Goal: Task Accomplishment & Management: Use online tool/utility

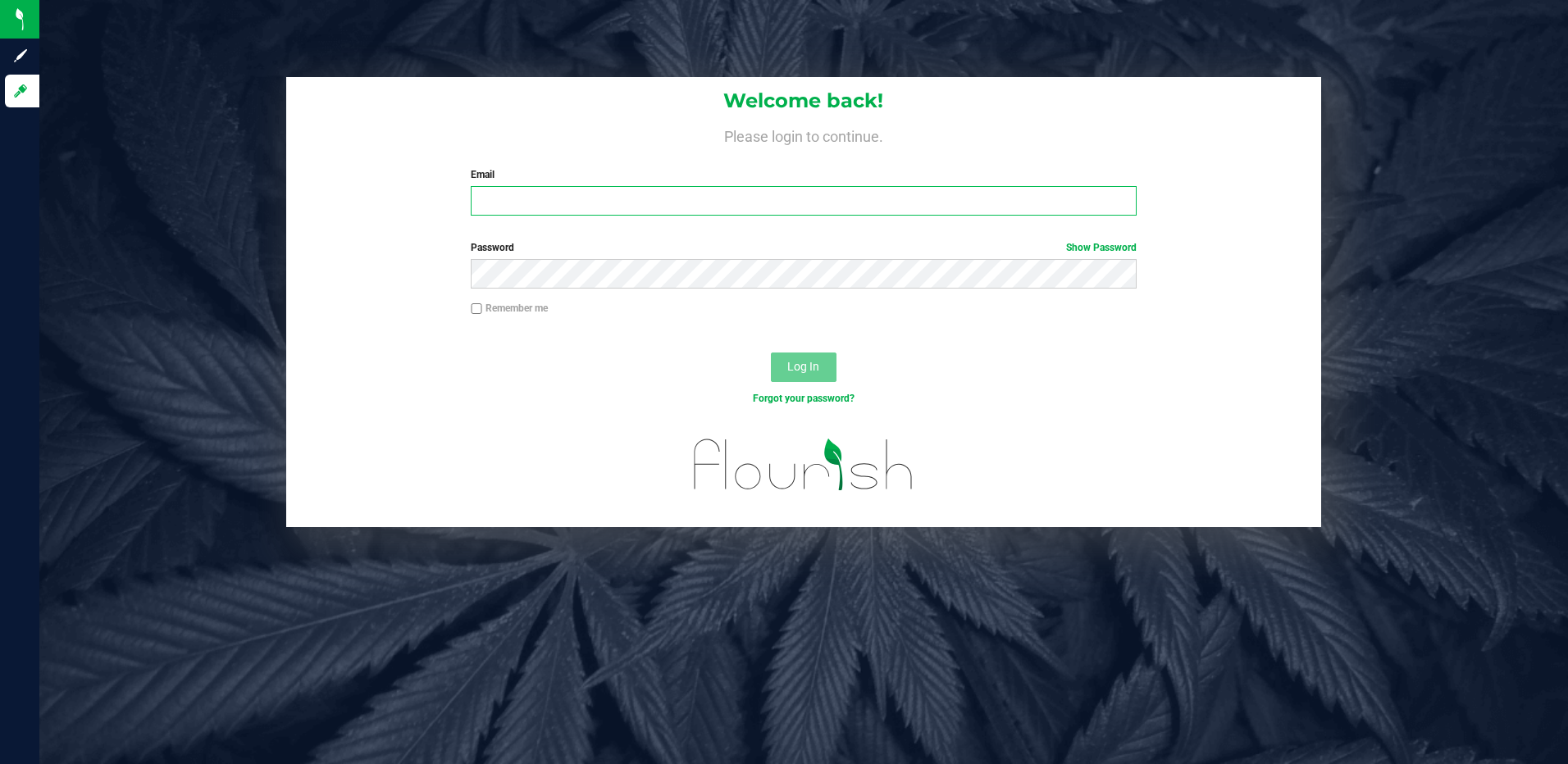
click at [496, 190] on input "Email" at bounding box center [804, 201] width 666 height 29
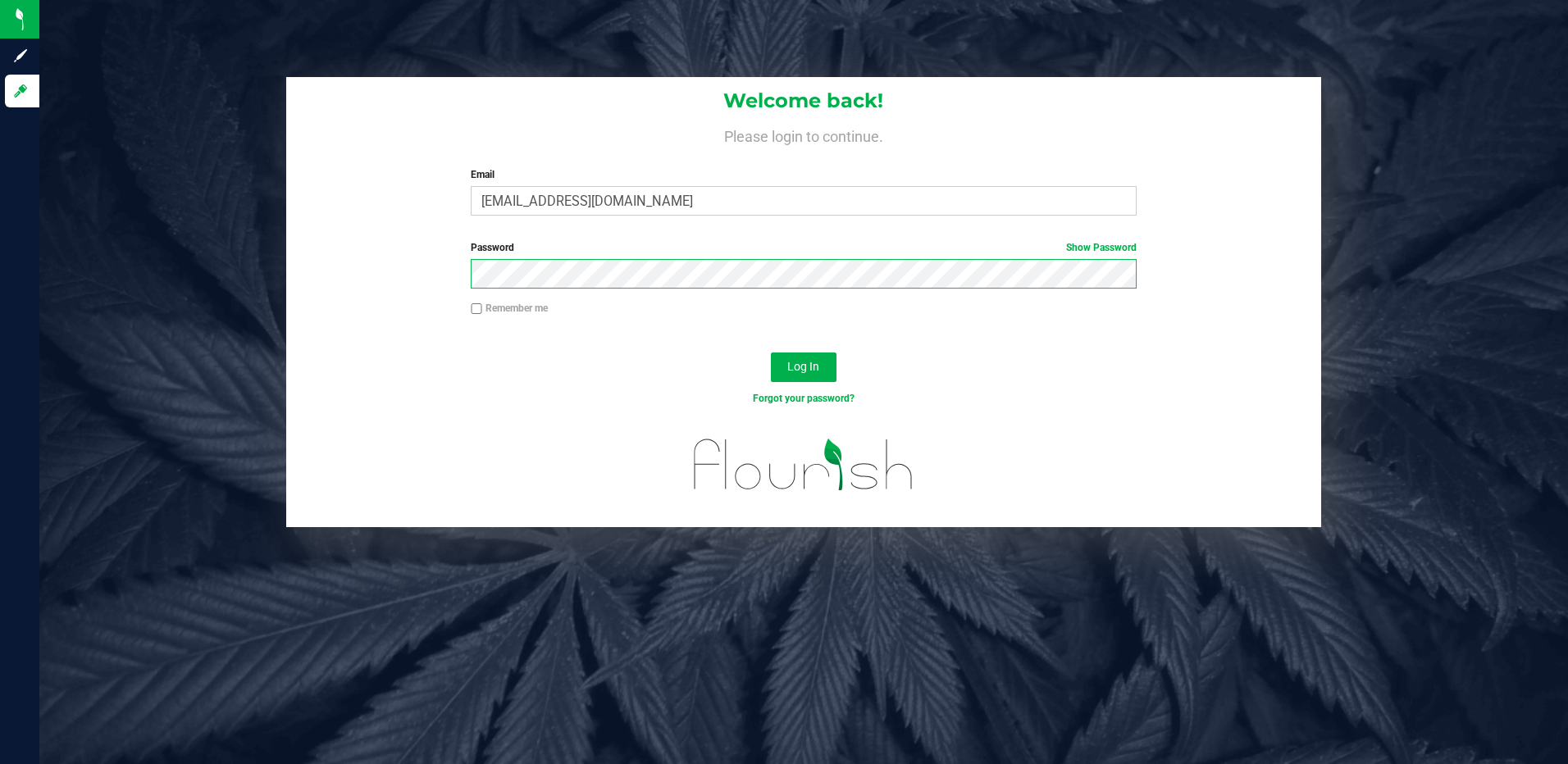
click at [771, 352] on button "Log In" at bounding box center [804, 367] width 66 height 29
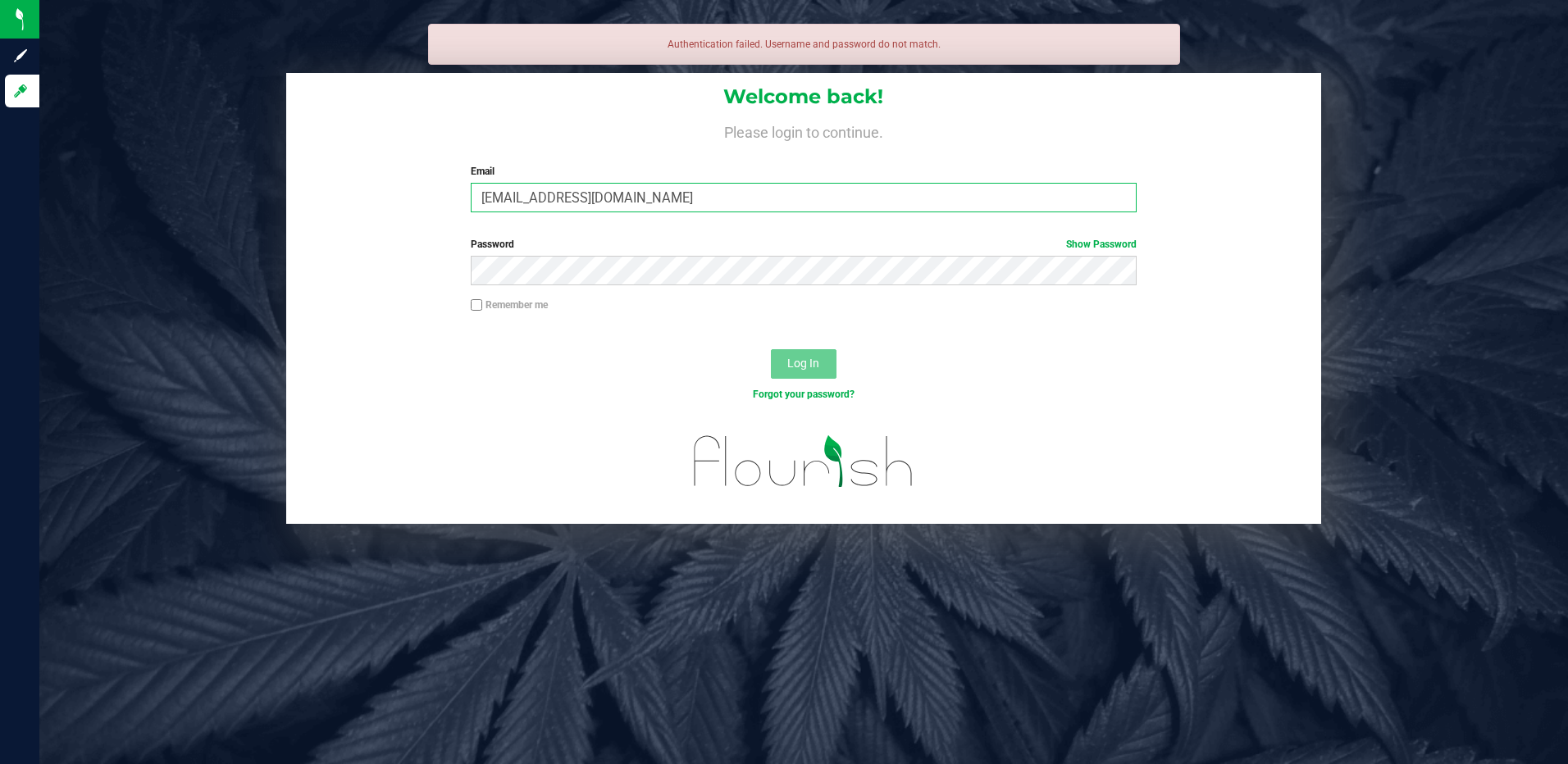
click at [566, 199] on input "[EMAIL_ADDRESS][DOMAIN_NAME]" at bounding box center [804, 197] width 666 height 29
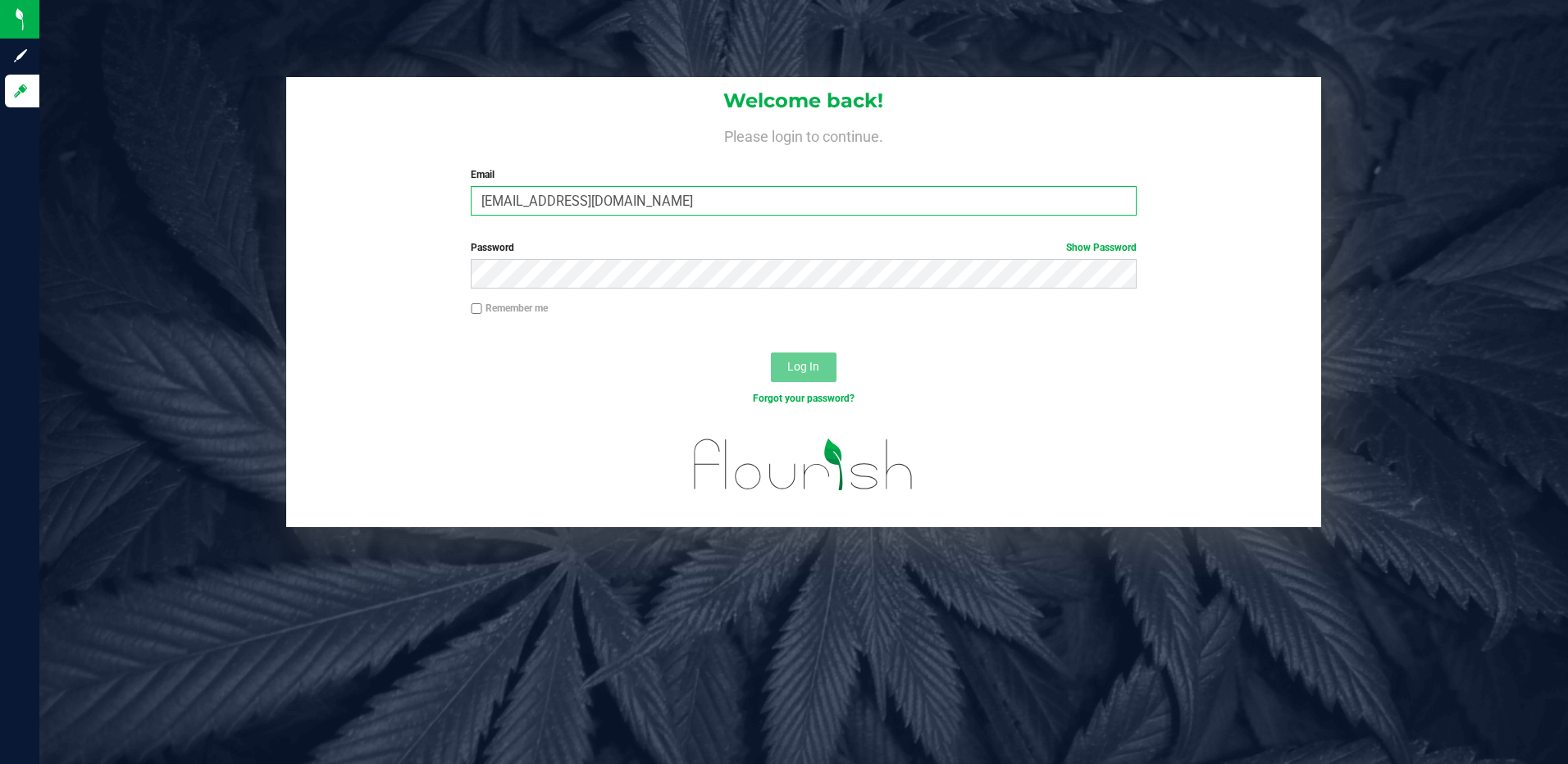
type input "[EMAIL_ADDRESS][DOMAIN_NAME]"
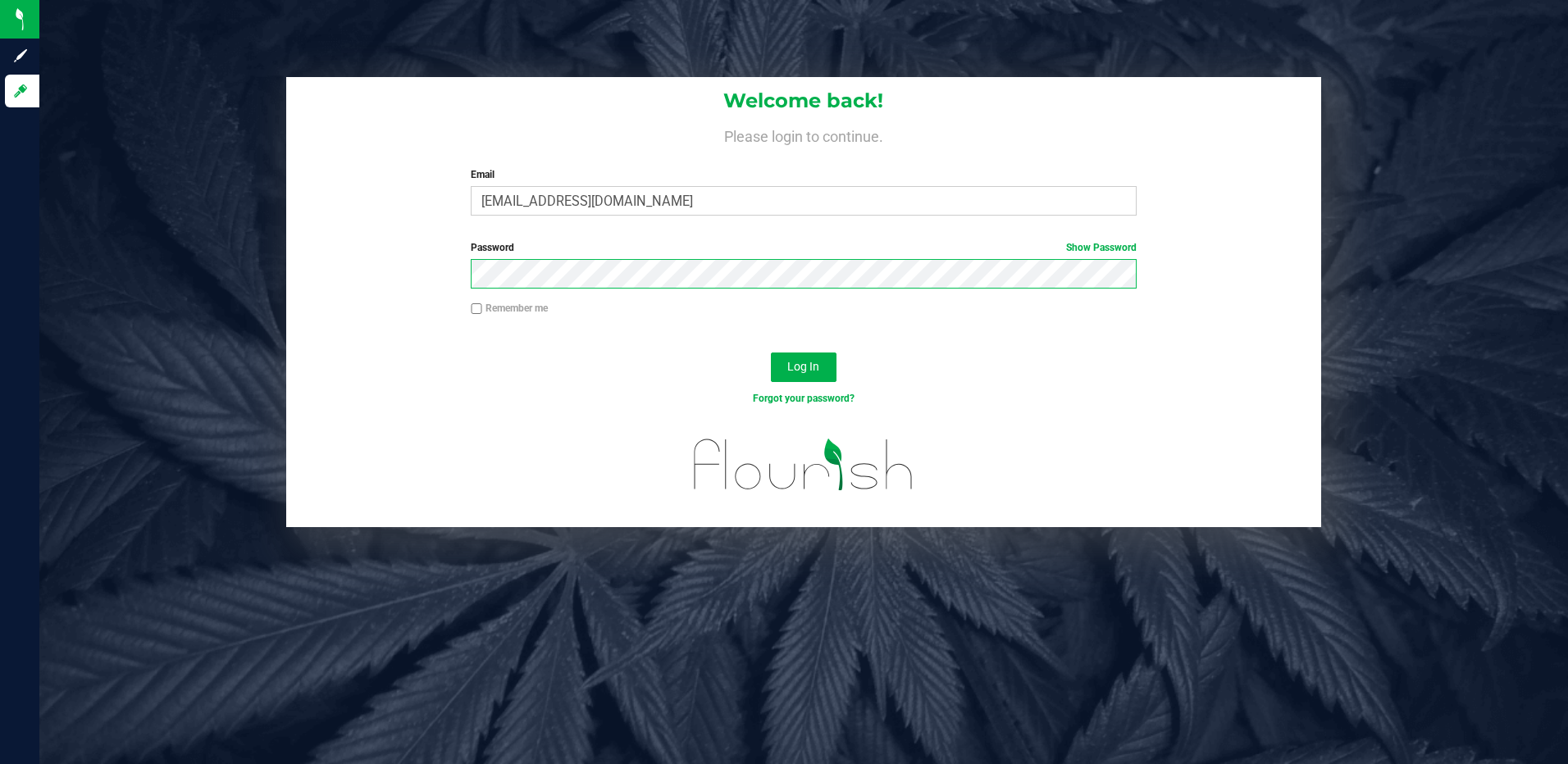
click at [771, 352] on button "Log In" at bounding box center [804, 367] width 66 height 29
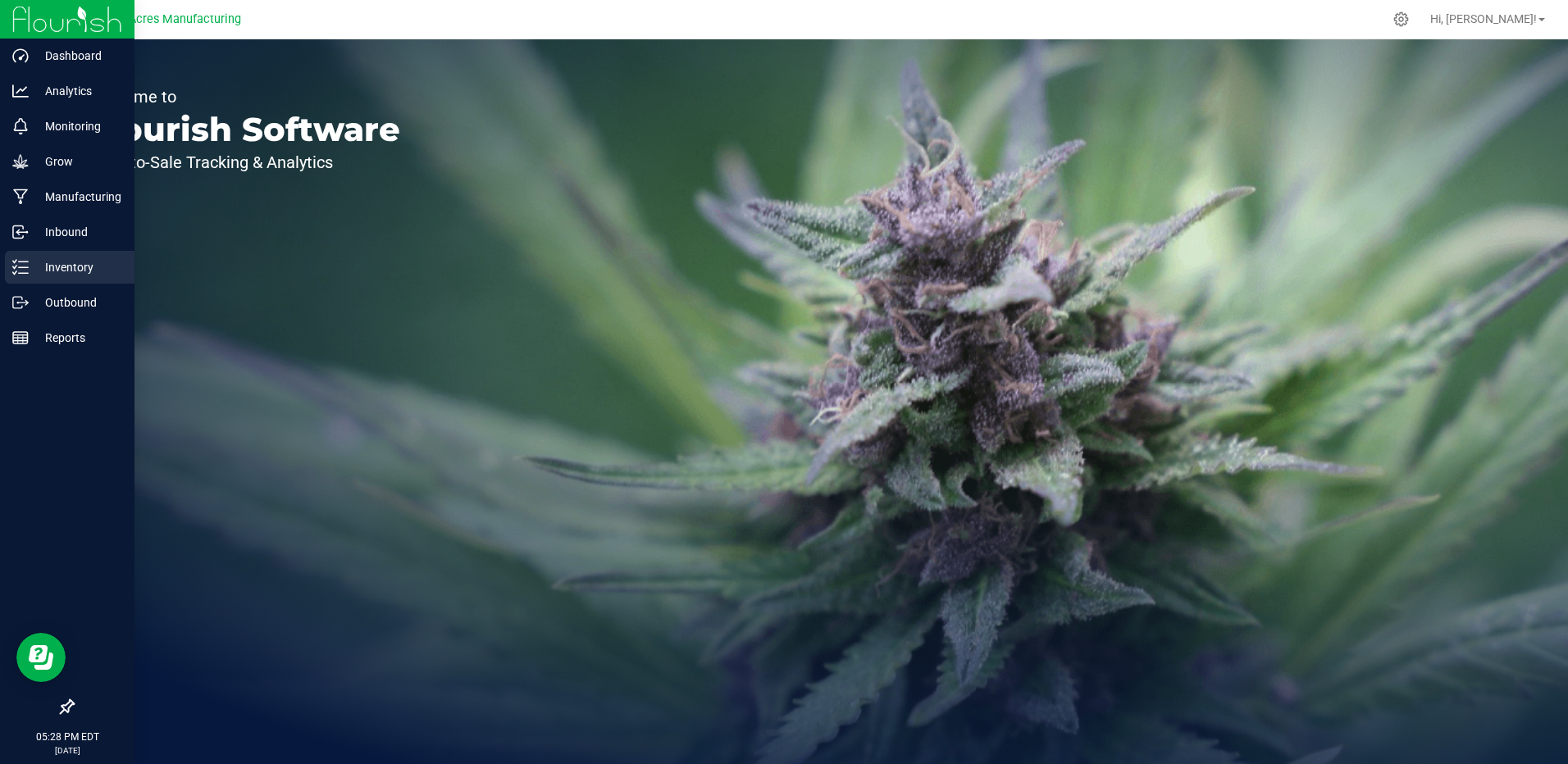
click at [101, 267] on p "Inventory" at bounding box center [78, 267] width 98 height 20
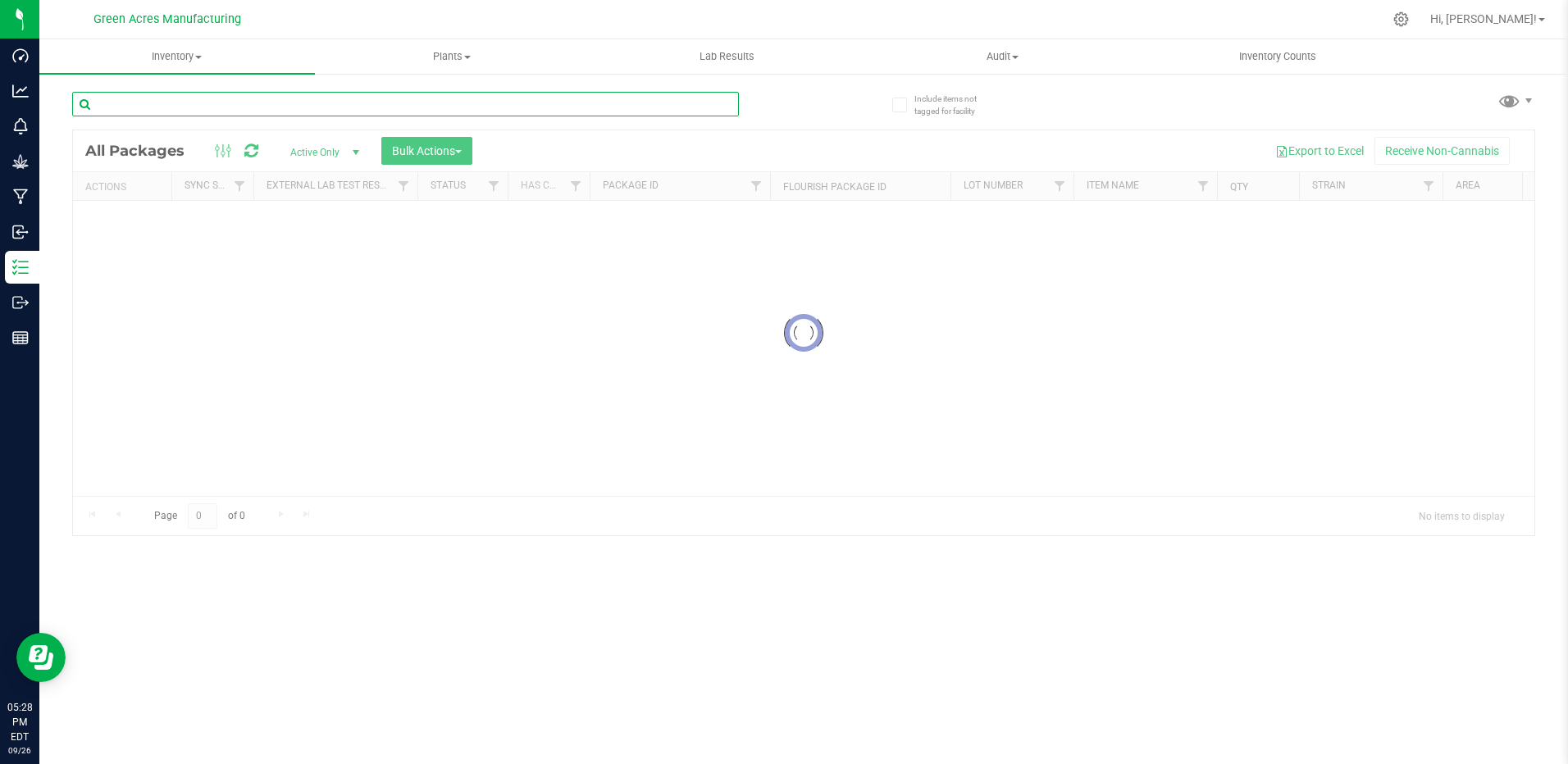
click at [219, 105] on input "text" at bounding box center [405, 104] width 667 height 24
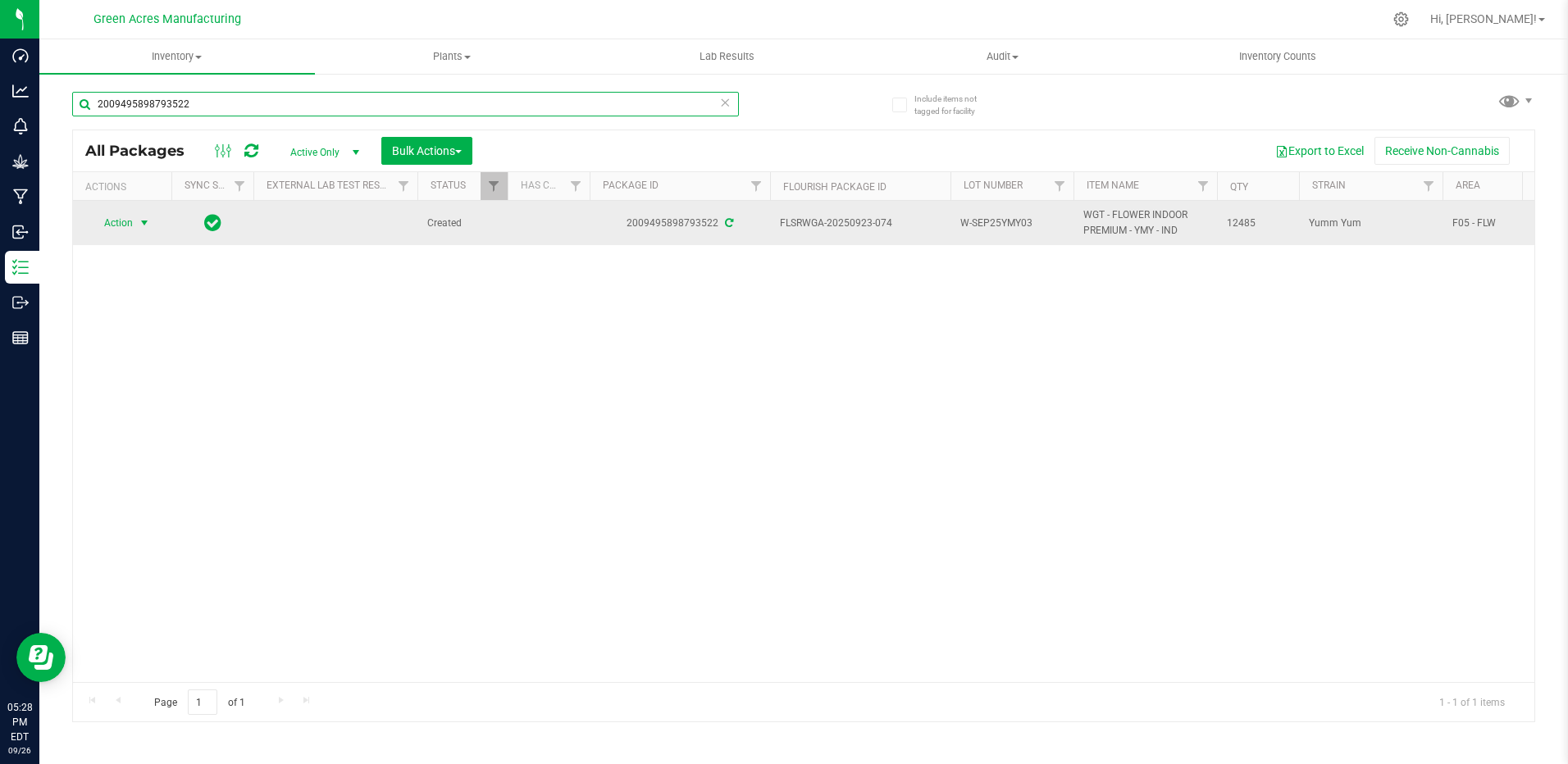
type input "2009495898793522"
click at [141, 232] on span "select" at bounding box center [144, 223] width 21 height 22
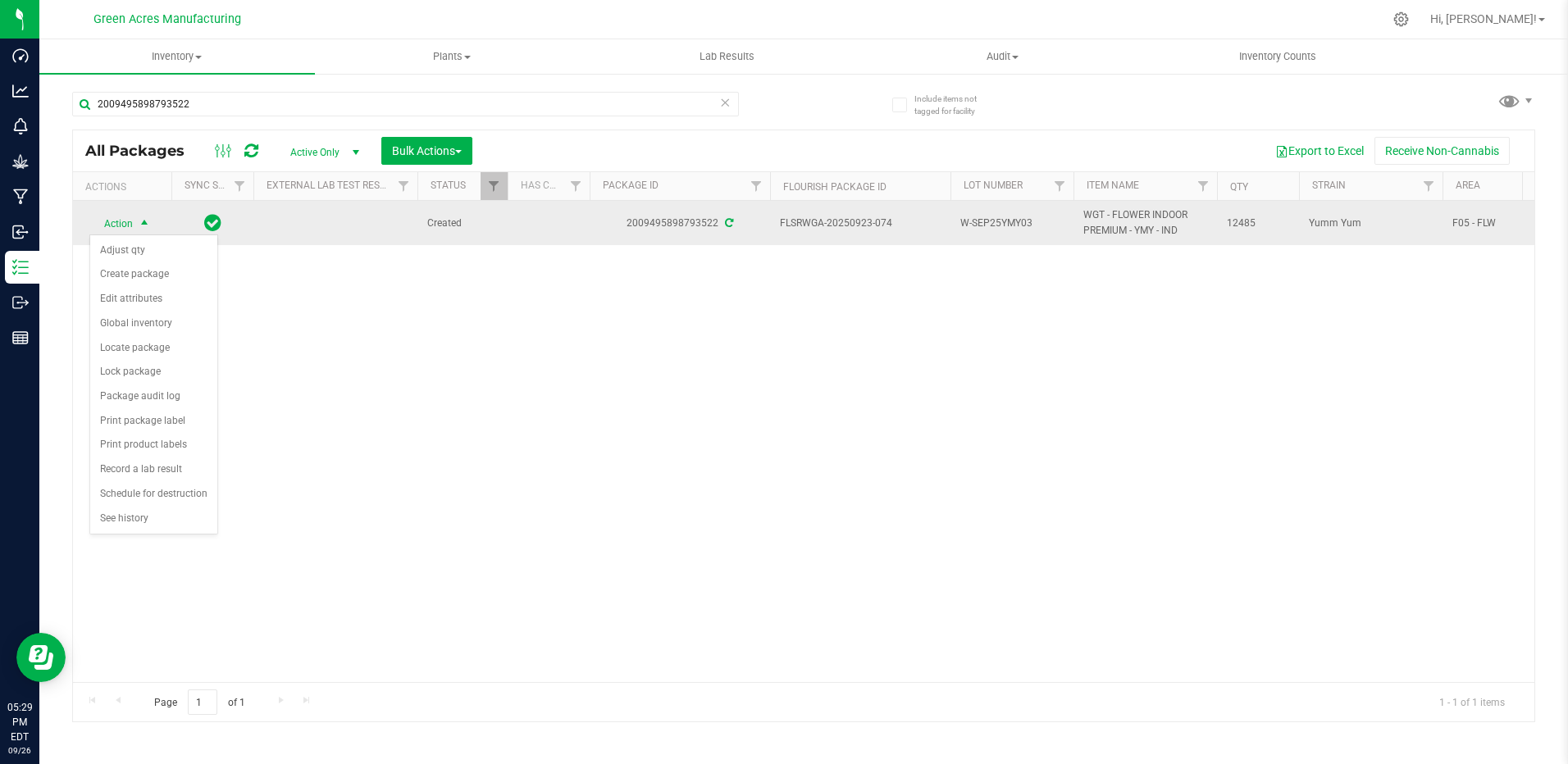
click at [1032, 219] on span "W-SEP25YMY03" at bounding box center [1012, 223] width 103 height 16
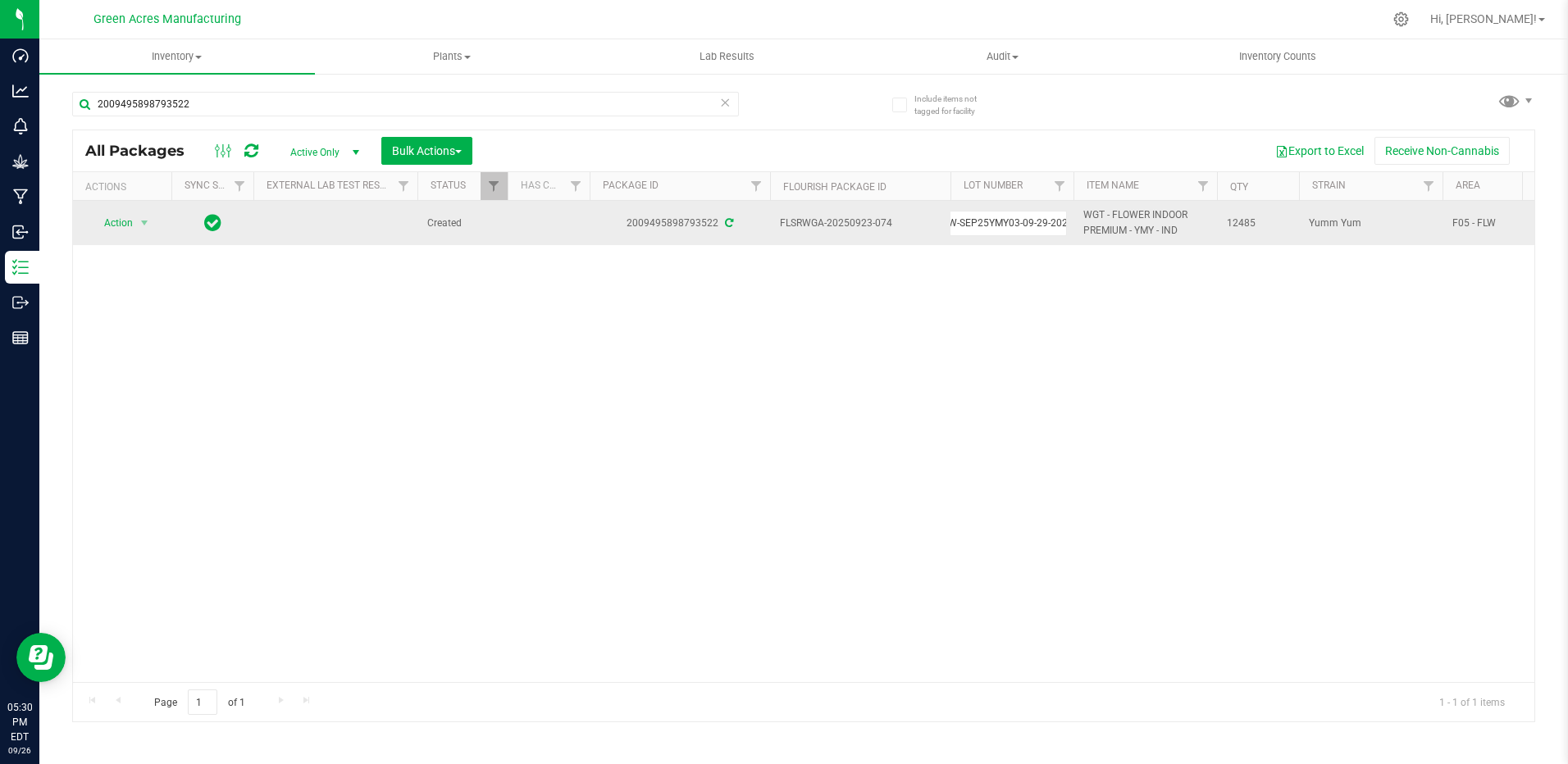
type input "W-SEP25YMY03-09-29-2025"
click at [135, 224] on div "All Packages Active Only Active Only Lab Samples Locked All External Internal B…" at bounding box center [804, 426] width 1463 height 592
click at [128, 228] on span "Action" at bounding box center [111, 223] width 44 height 22
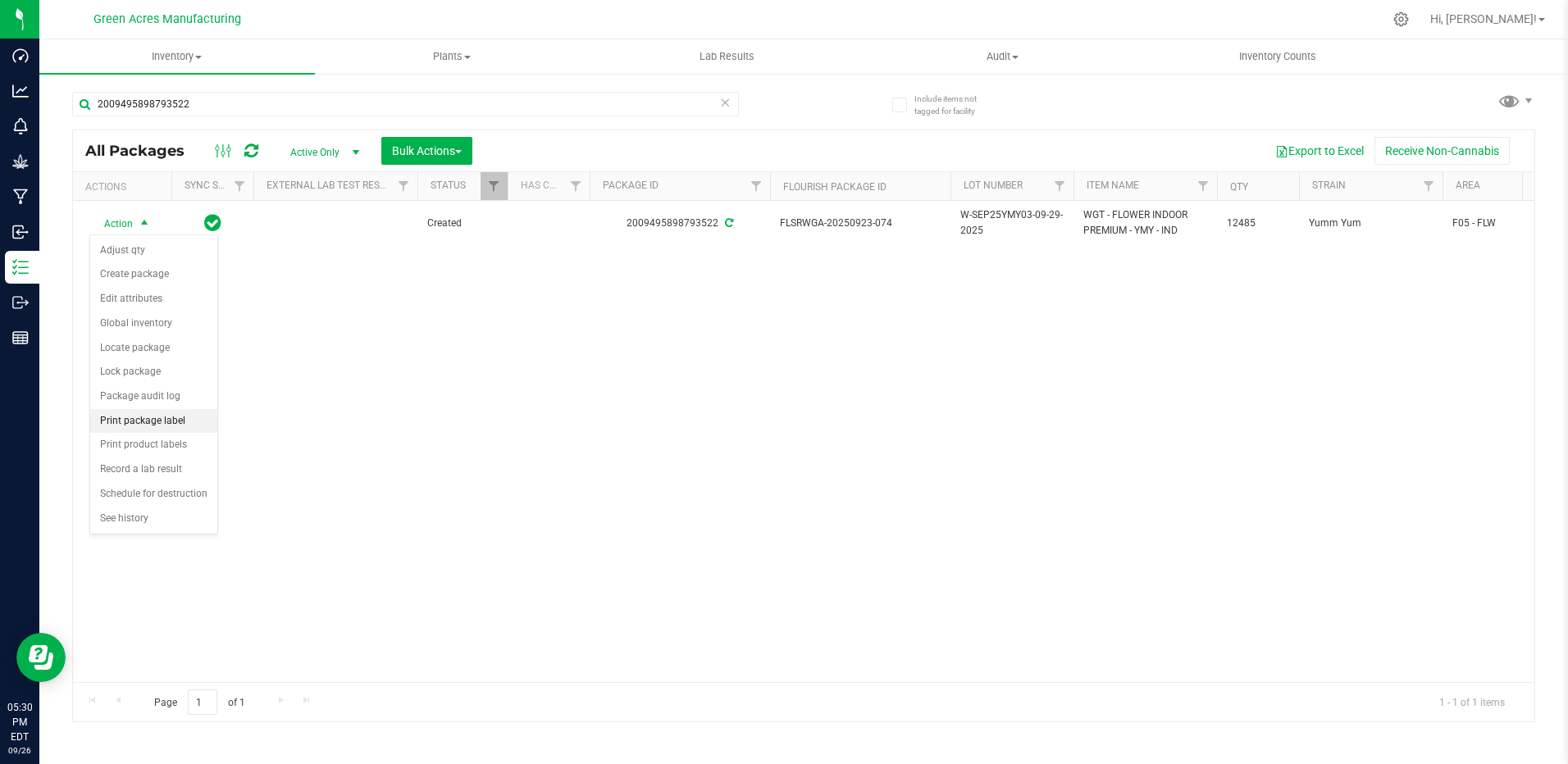
click at [183, 419] on li "Print package label" at bounding box center [154, 421] width 128 height 24
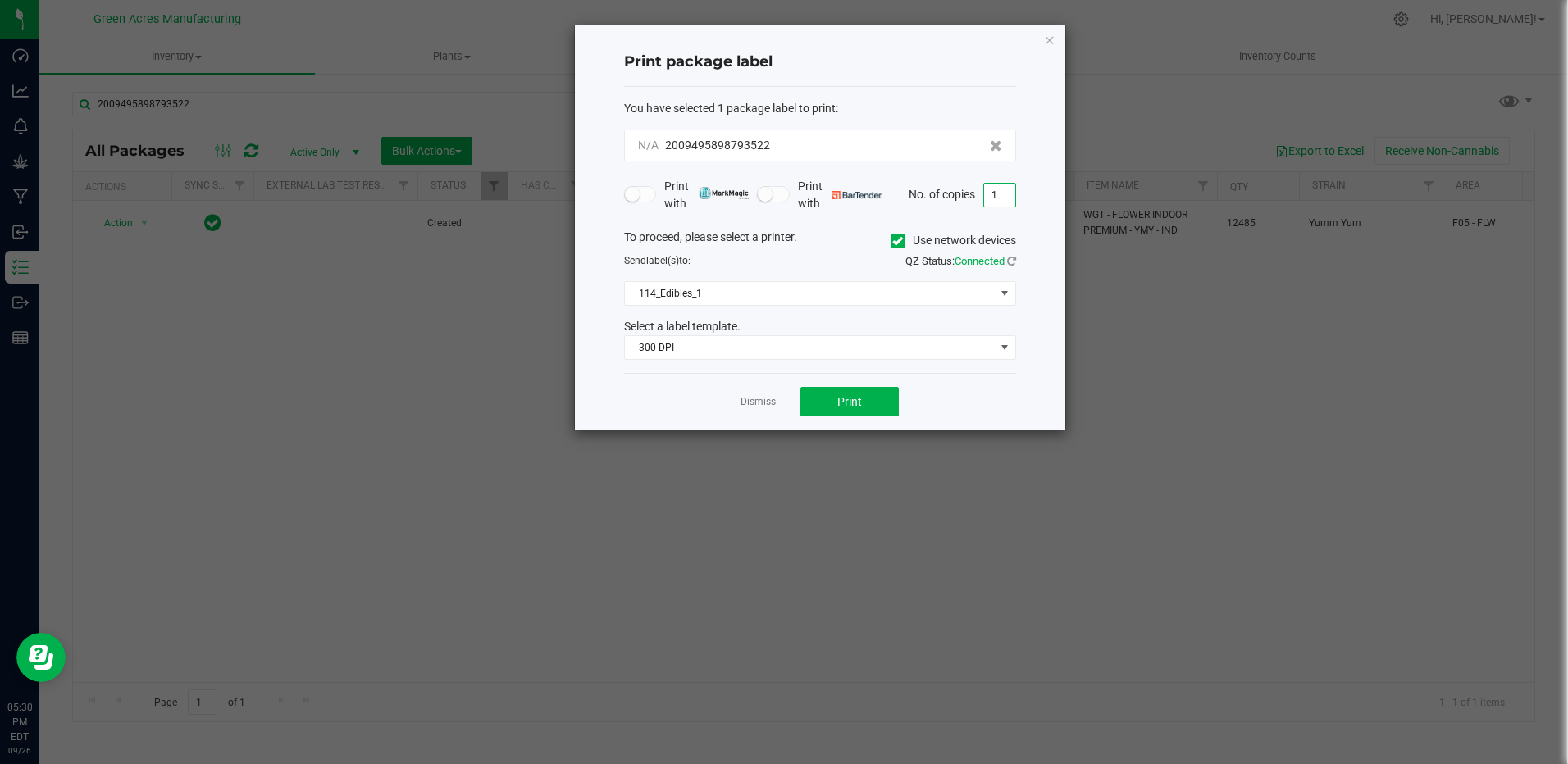
click at [1005, 200] on input "1" at bounding box center [1000, 195] width 31 height 22
click at [815, 300] on span "114_Edibles_1" at bounding box center [809, 293] width 369 height 22
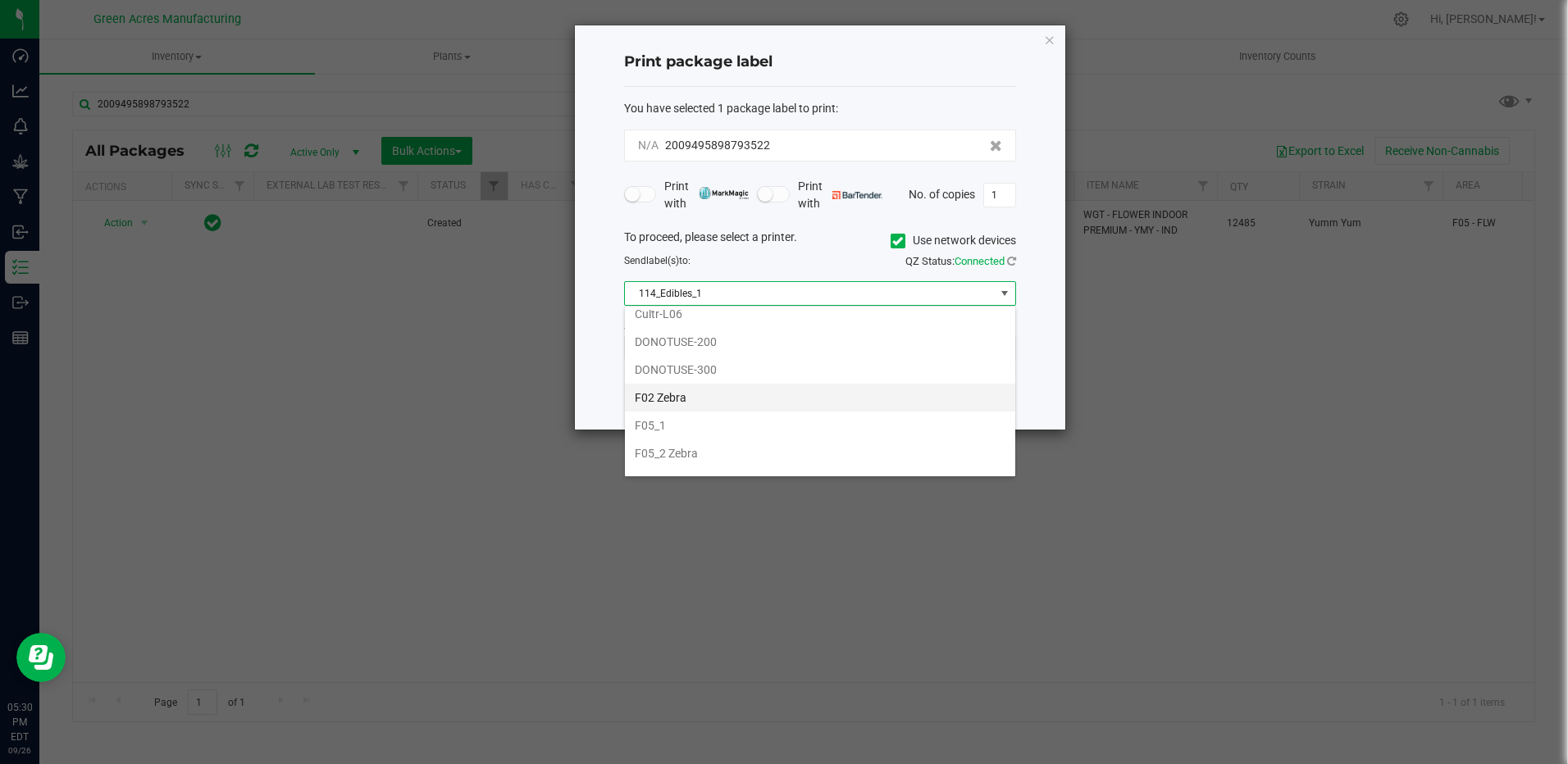
scroll to position [410, 0]
click at [706, 414] on li "F05_2 Zebra" at bounding box center [820, 416] width 390 height 28
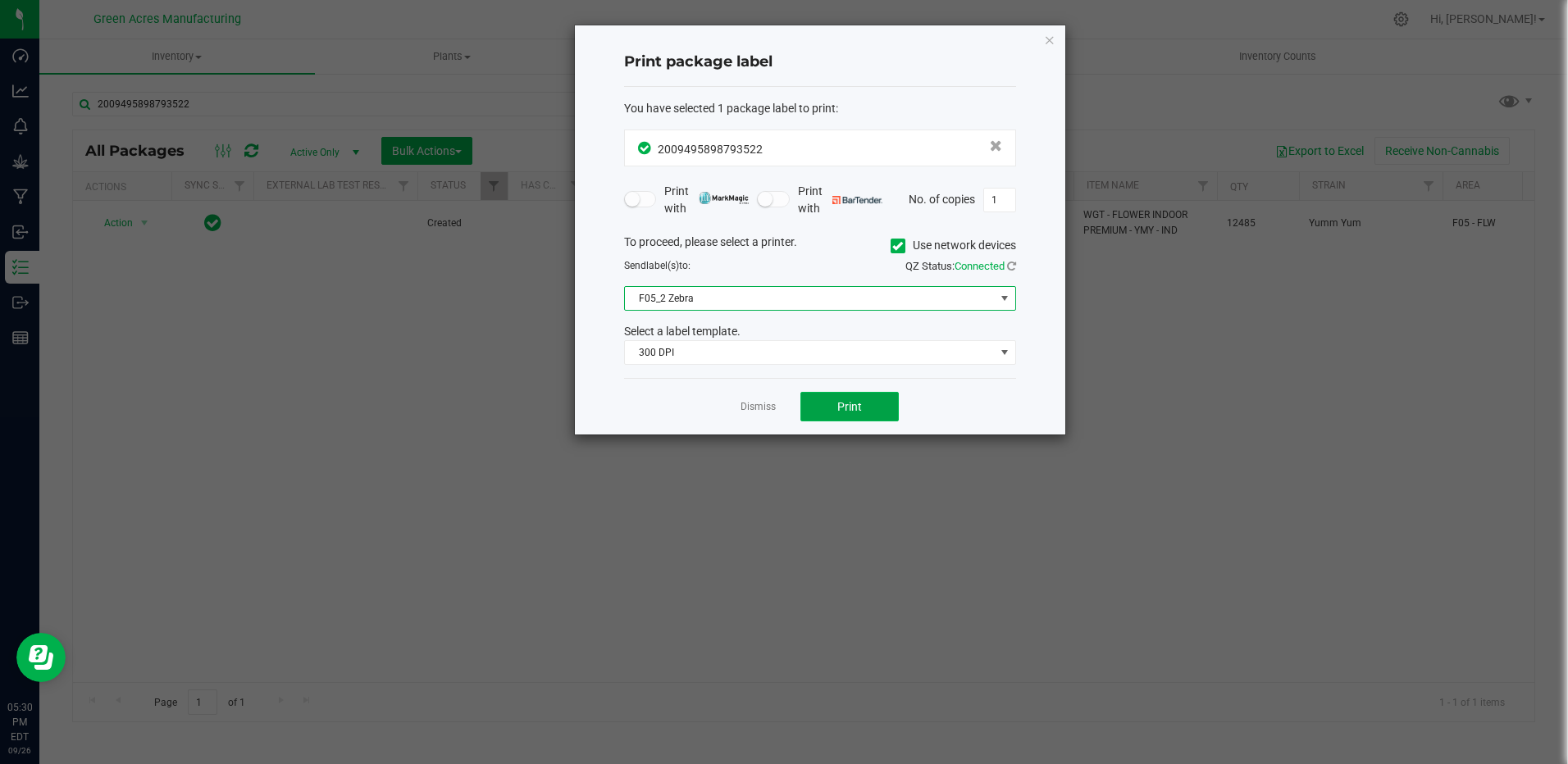
click at [867, 408] on button "Print" at bounding box center [850, 406] width 98 height 29
click at [1051, 46] on icon "button" at bounding box center [1049, 38] width 11 height 20
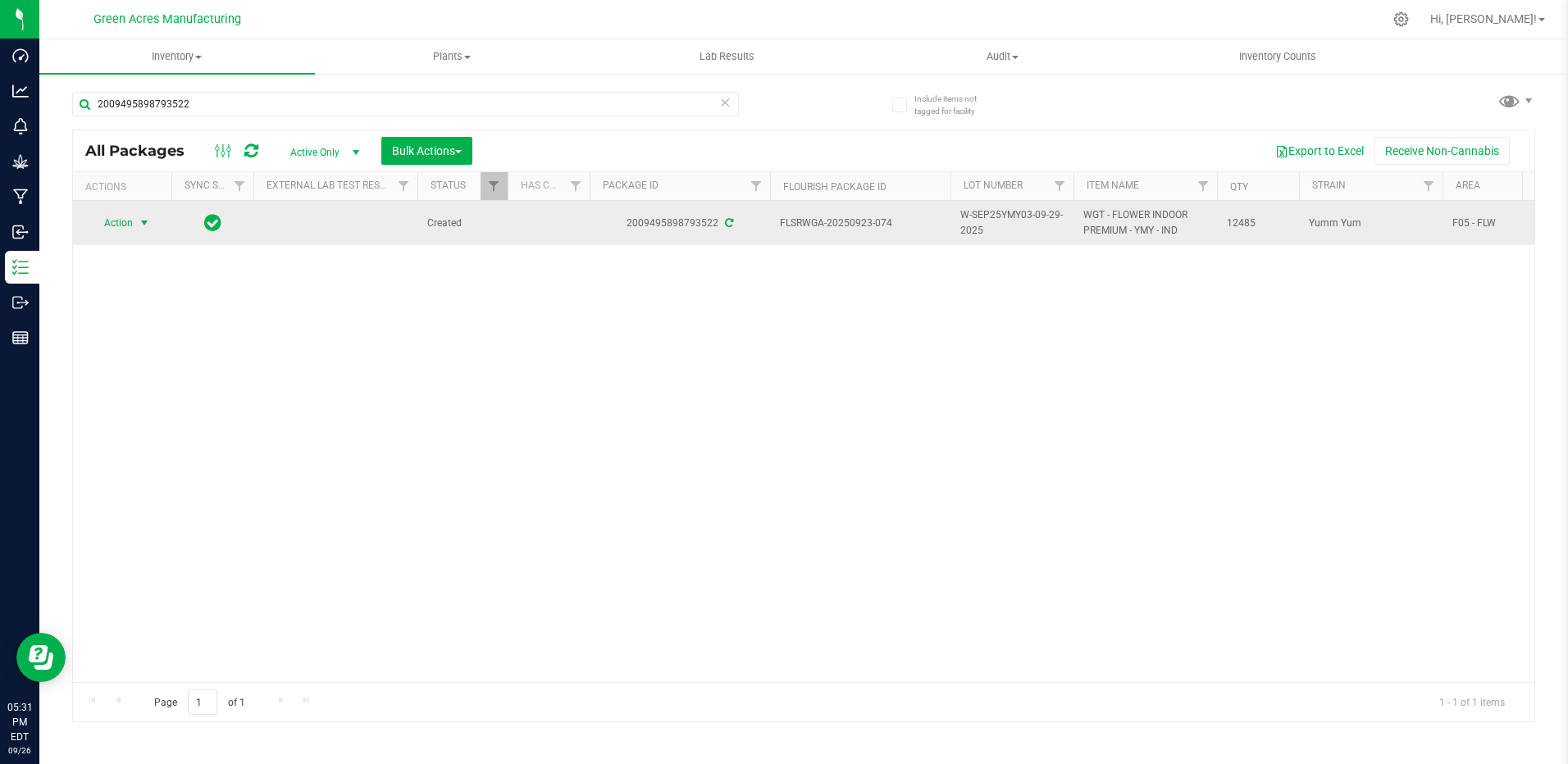
click at [1063, 215] on span "W-SEP25YMY03-09-29-2025" at bounding box center [1012, 222] width 103 height 31
type input "W-SEP25YMY03-0929"
click at [143, 221] on div "All Packages Active Only Active Only Lab Samples Locked All External Internal B…" at bounding box center [804, 426] width 1463 height 592
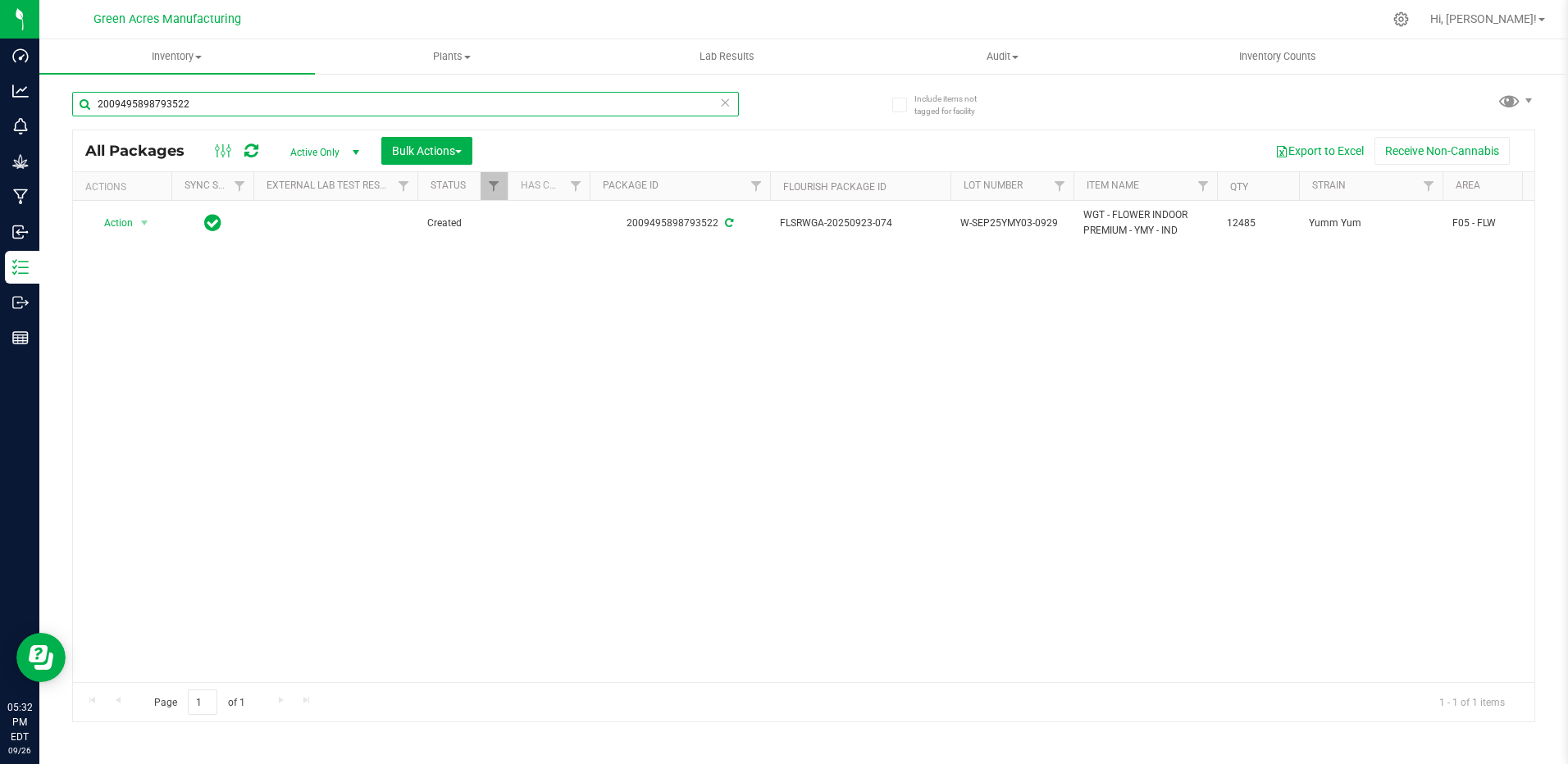
click at [202, 107] on input "2009495898793522" at bounding box center [405, 104] width 667 height 24
type input "2"
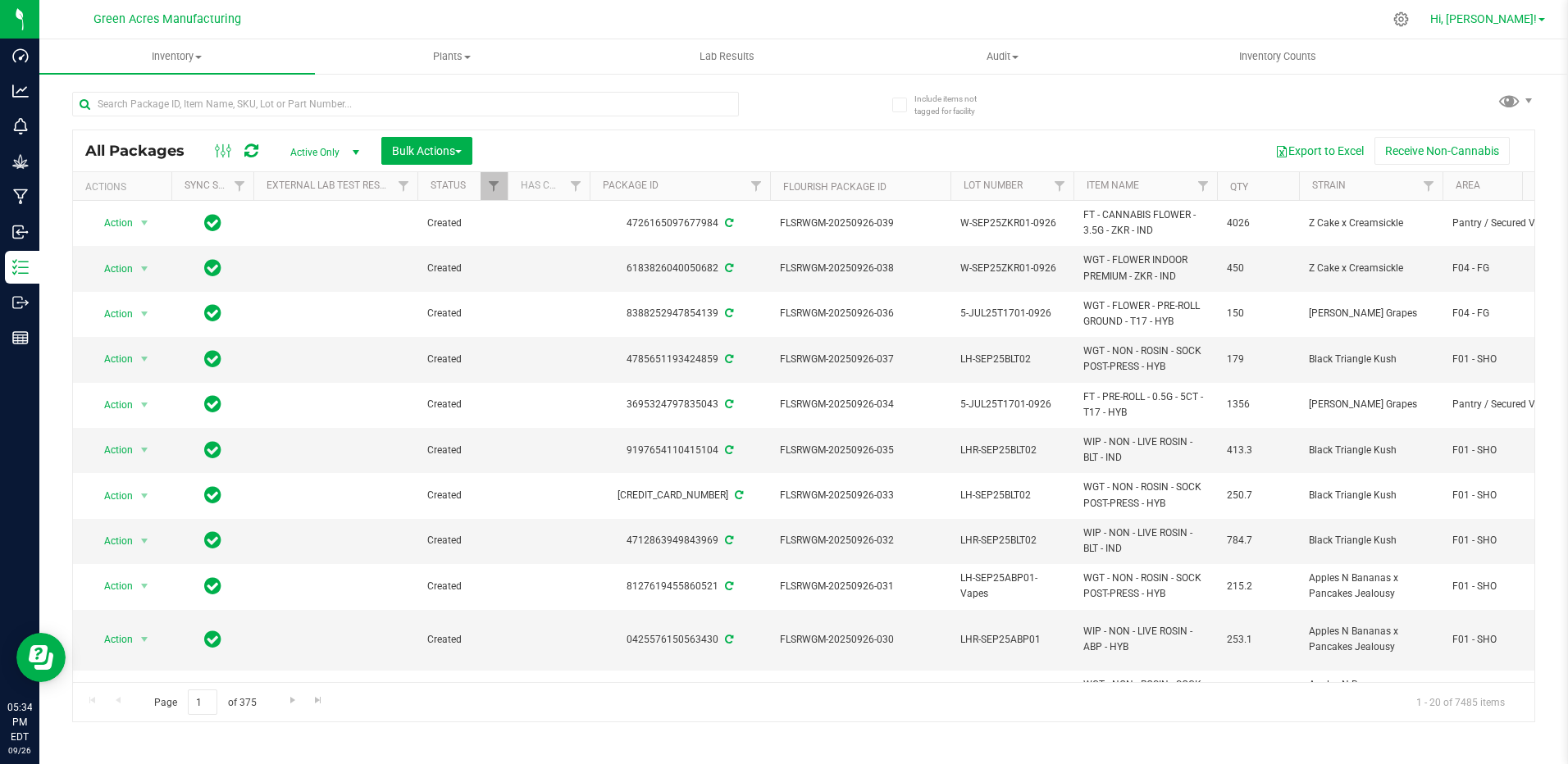
click at [1514, 25] on span "Hi, [PERSON_NAME]!" at bounding box center [1484, 19] width 107 height 13
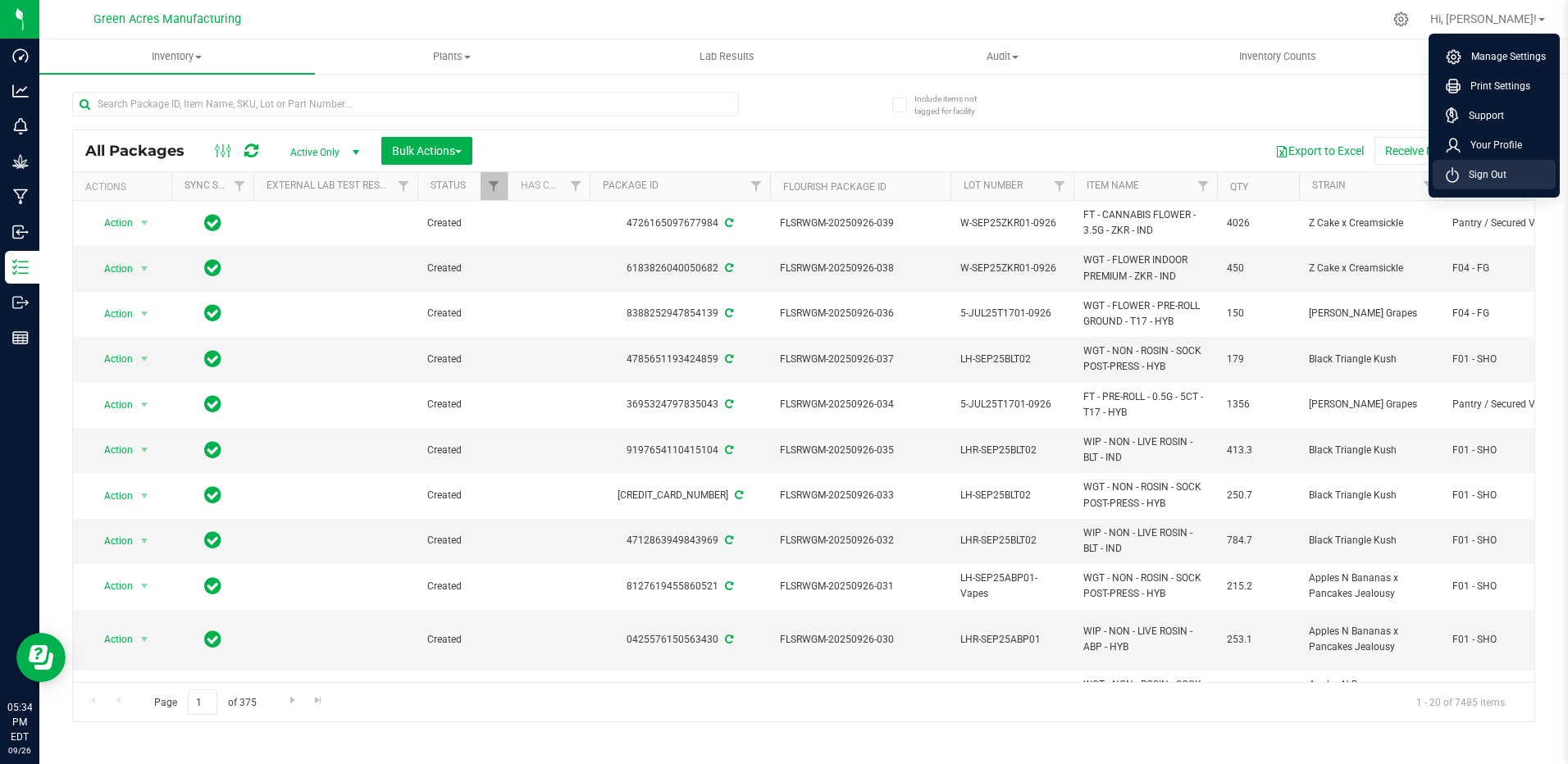
click at [1499, 174] on span "Sign Out" at bounding box center [1483, 174] width 48 height 16
